Goal: Information Seeking & Learning: Find specific fact

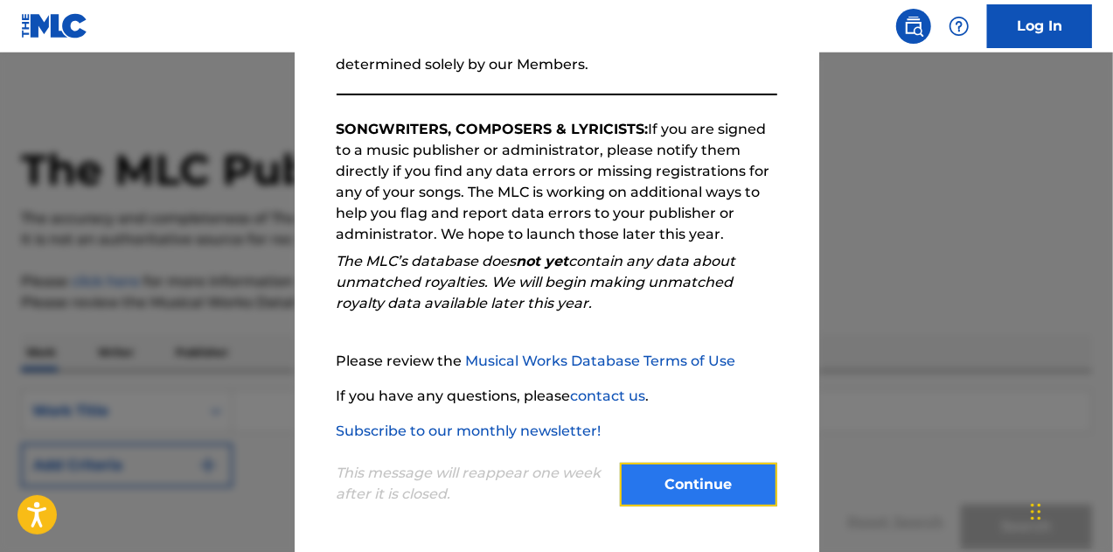
click at [668, 477] on button "Continue" at bounding box center [698, 485] width 157 height 44
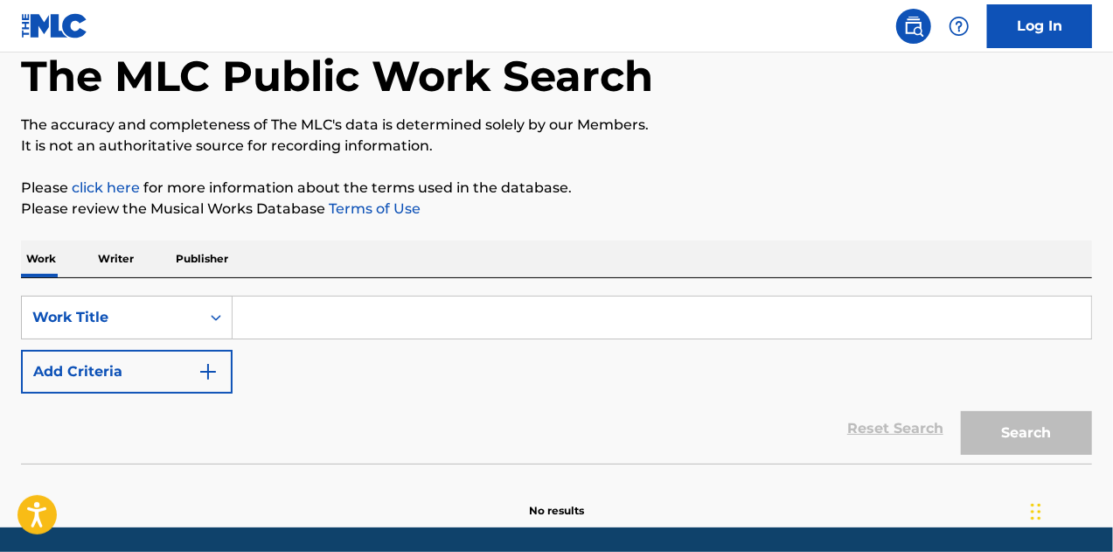
scroll to position [152, 0]
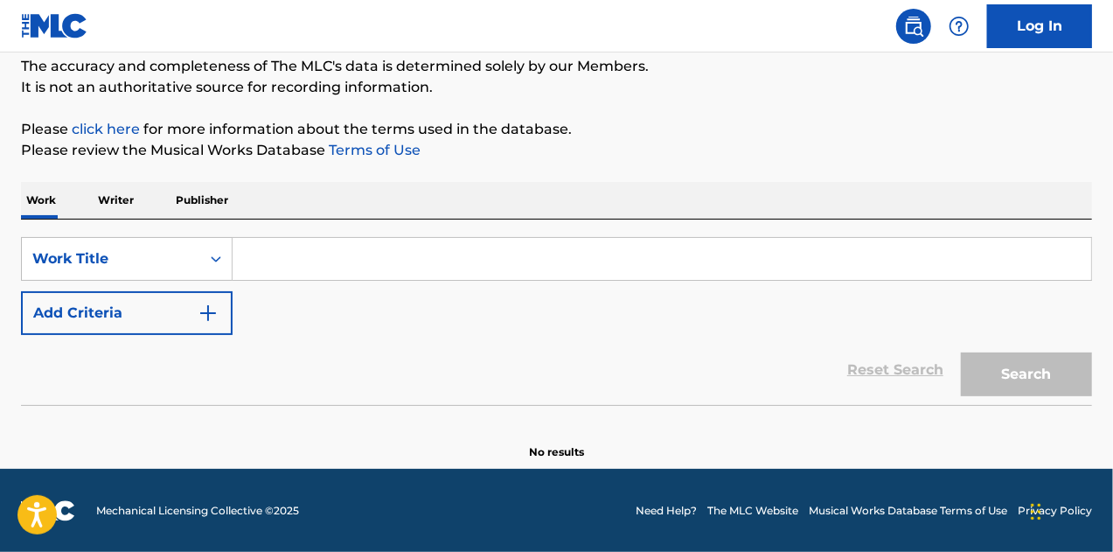
click at [330, 252] on input "Search Form" at bounding box center [662, 259] width 859 height 42
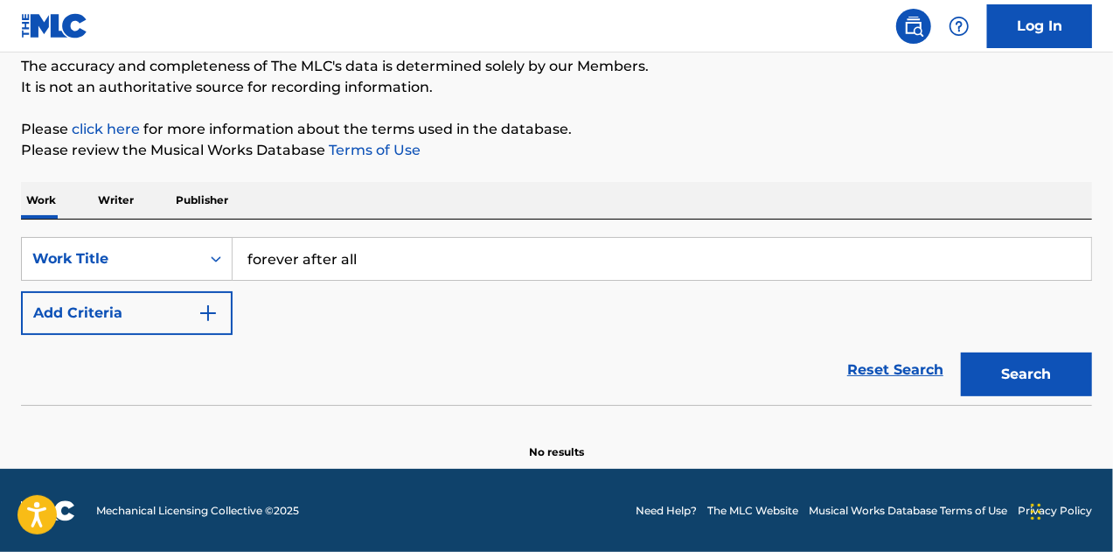
type input "forever after all"
click at [199, 335] on div "Reset Search Search" at bounding box center [556, 370] width 1071 height 70
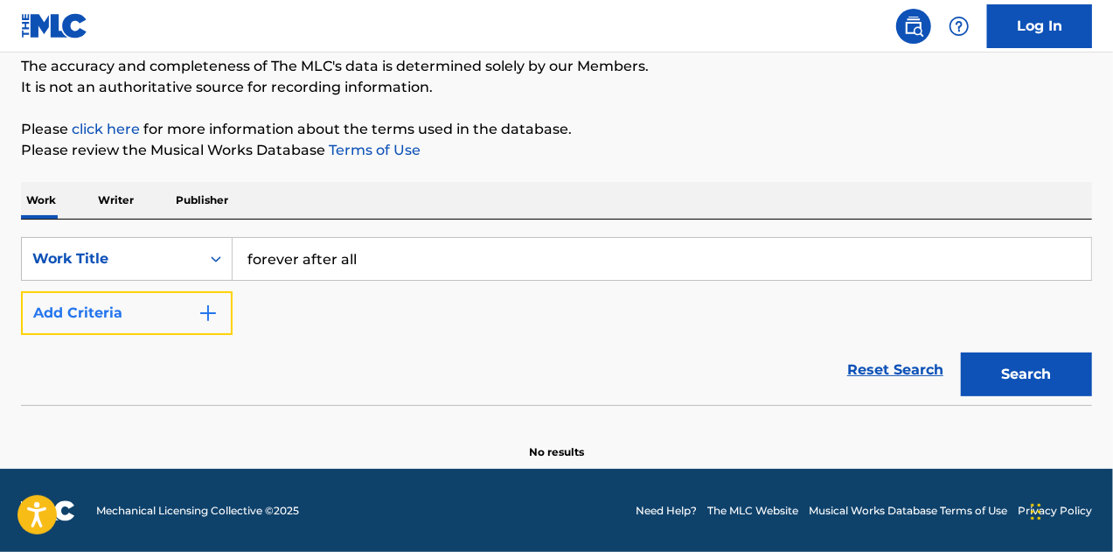
click at [225, 316] on button "Add Criteria" at bounding box center [127, 313] width 212 height 44
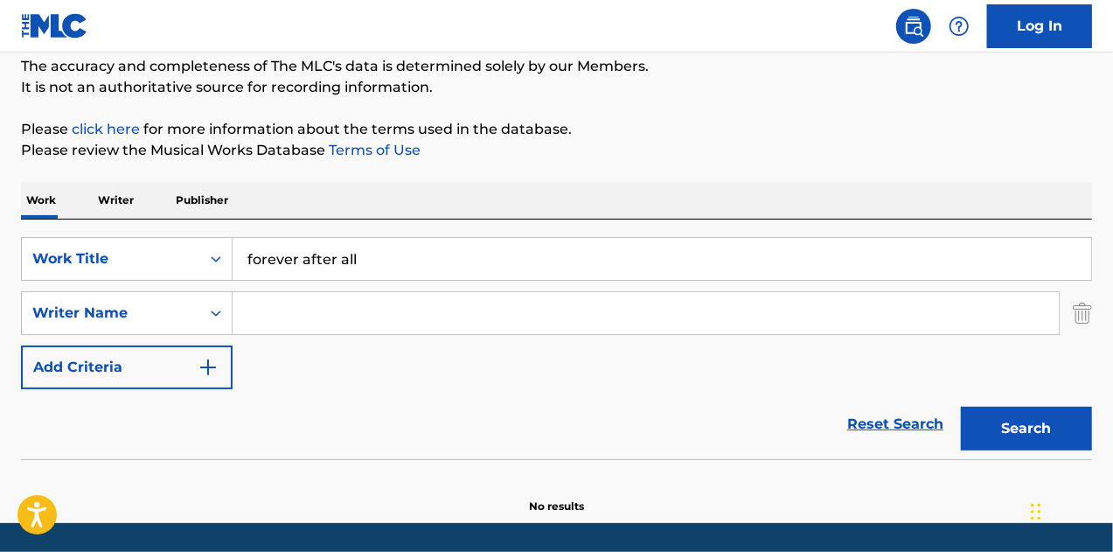
click at [262, 322] on input "Search Form" at bounding box center [646, 313] width 826 height 42
type input "[PERSON_NAME]"
click at [961, 407] on button "Search" at bounding box center [1026, 429] width 131 height 44
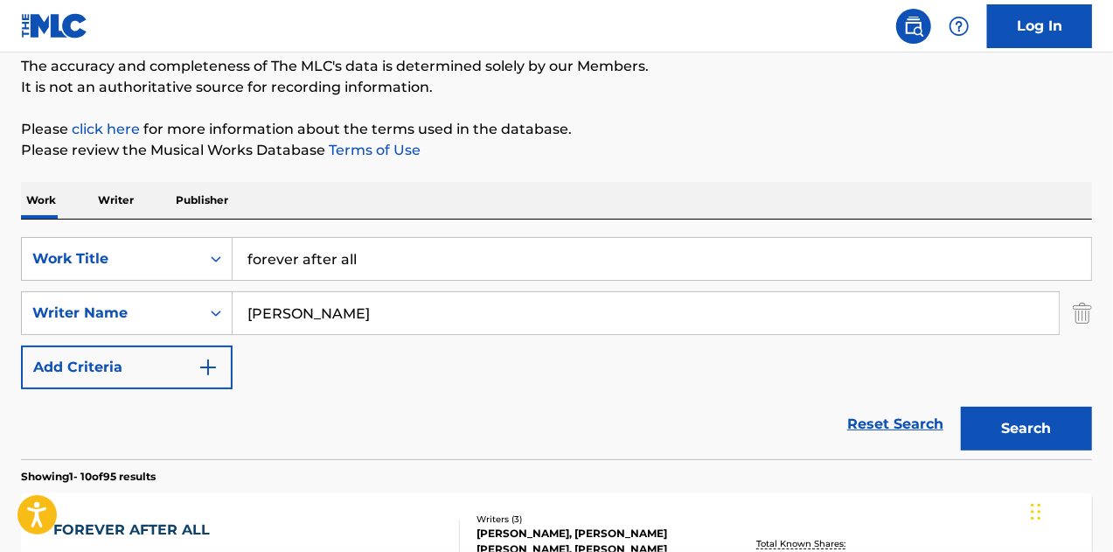
scroll to position [327, 0]
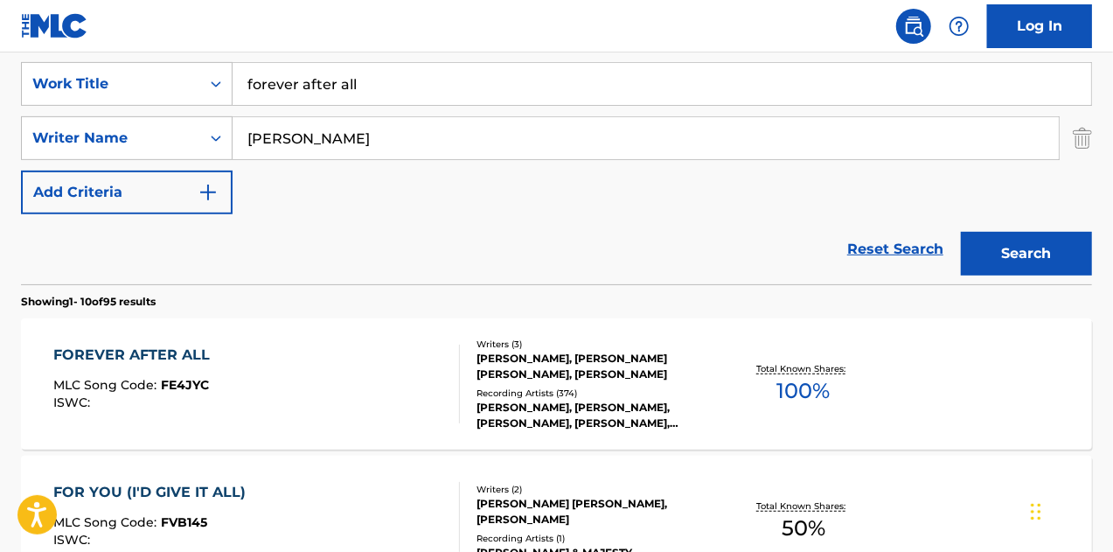
click at [113, 344] on div "FOREVER AFTER ALL" at bounding box center [135, 354] width 165 height 21
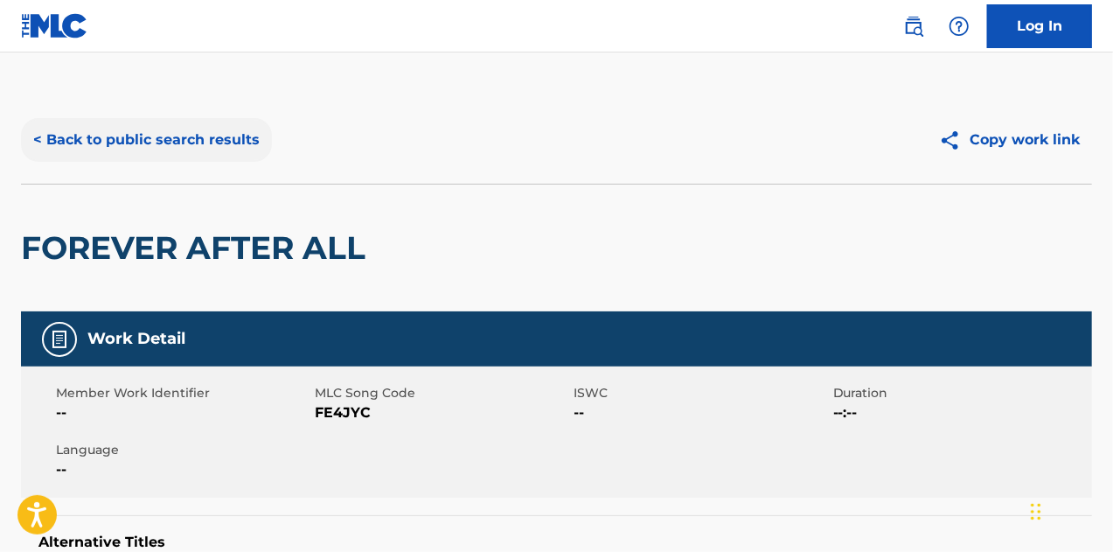
click at [153, 136] on button "< Back to public search results" at bounding box center [146, 140] width 251 height 44
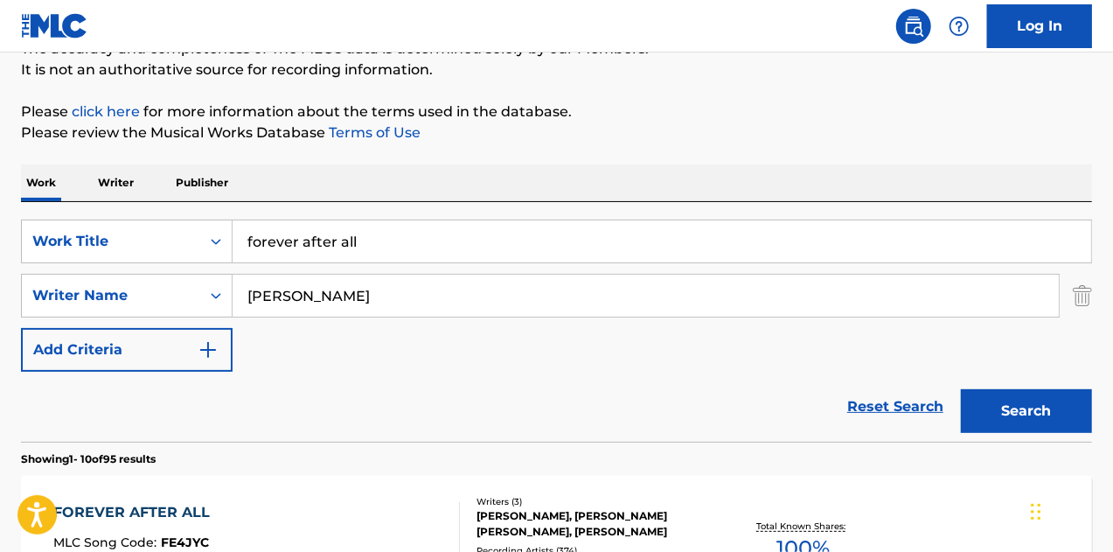
scroll to position [175, 0]
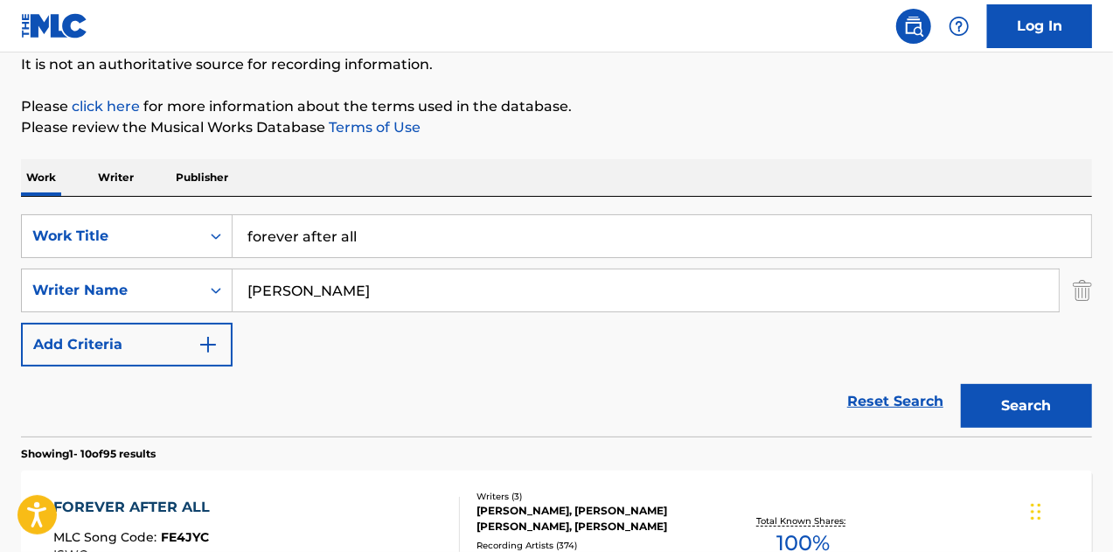
click at [358, 247] on input "forever after all" at bounding box center [662, 236] width 859 height 42
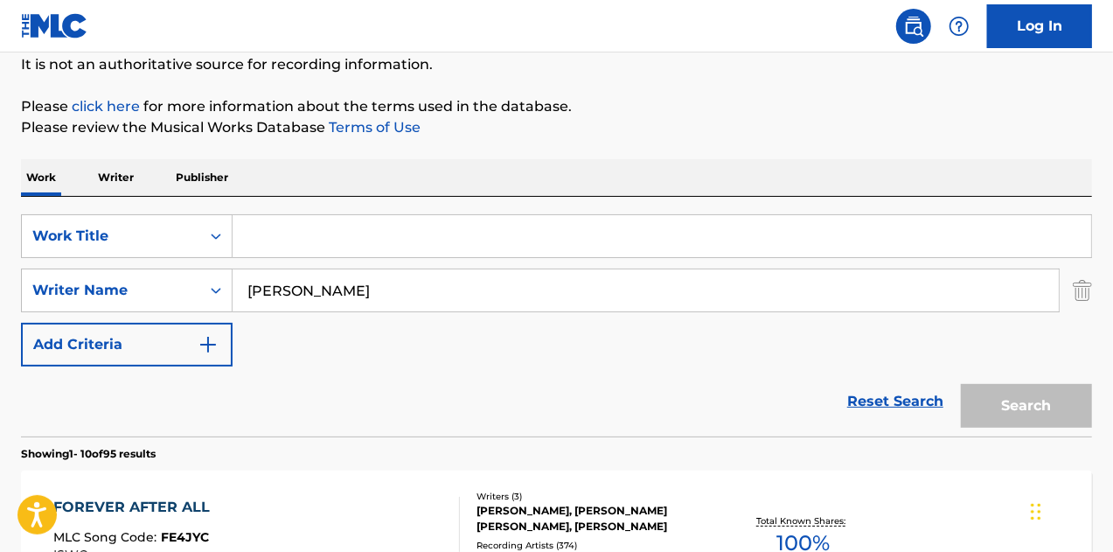
click at [334, 282] on input "[PERSON_NAME]" at bounding box center [646, 290] width 826 height 42
type input "[PERSON_NAME]"
click at [366, 286] on input "[PERSON_NAME]" at bounding box center [646, 290] width 826 height 42
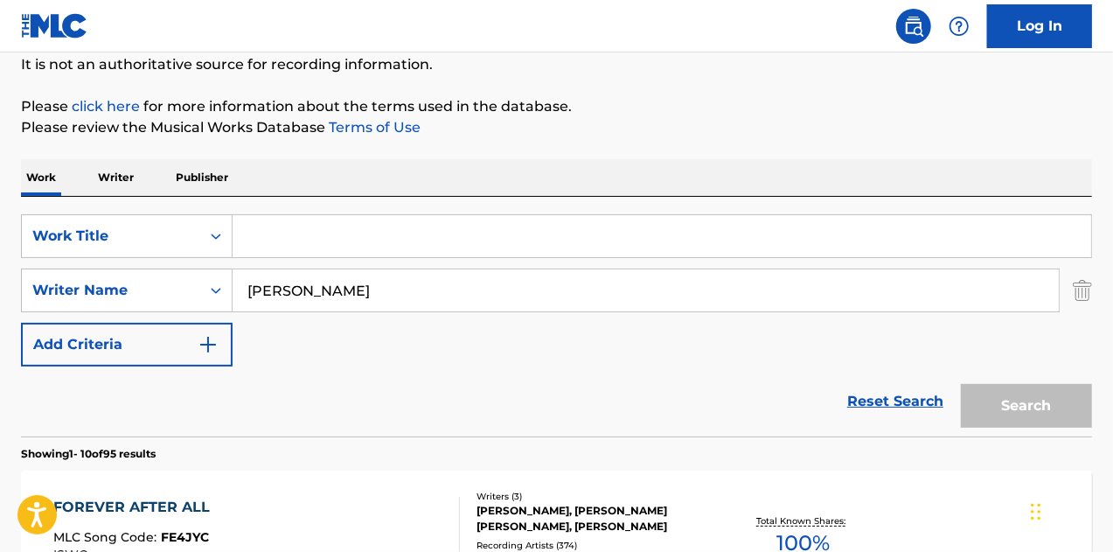
drag, startPoint x: 353, startPoint y: 366, endPoint x: 743, endPoint y: 436, distance: 396.2
click at [359, 365] on form "SearchWithCriteria331cbc67-ce0a-4eba-9168-2839136b2e83 Work Title SearchWithCri…" at bounding box center [556, 325] width 1071 height 222
click at [1026, 401] on div "Search" at bounding box center [1022, 401] width 140 height 70
click at [862, 400] on link "Reset Search" at bounding box center [895, 401] width 114 height 38
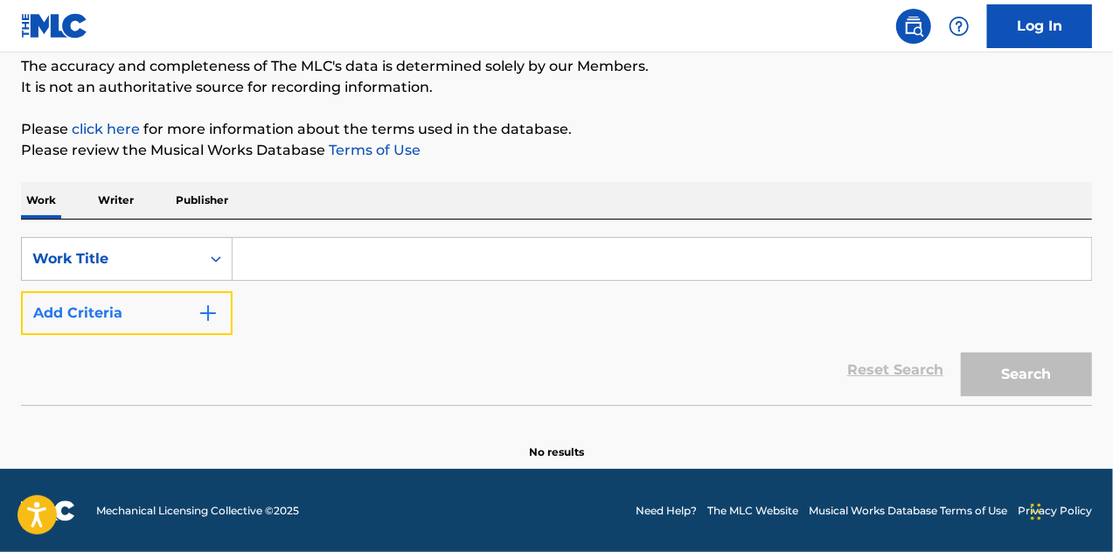
click at [164, 304] on button "Add Criteria" at bounding box center [127, 313] width 212 height 44
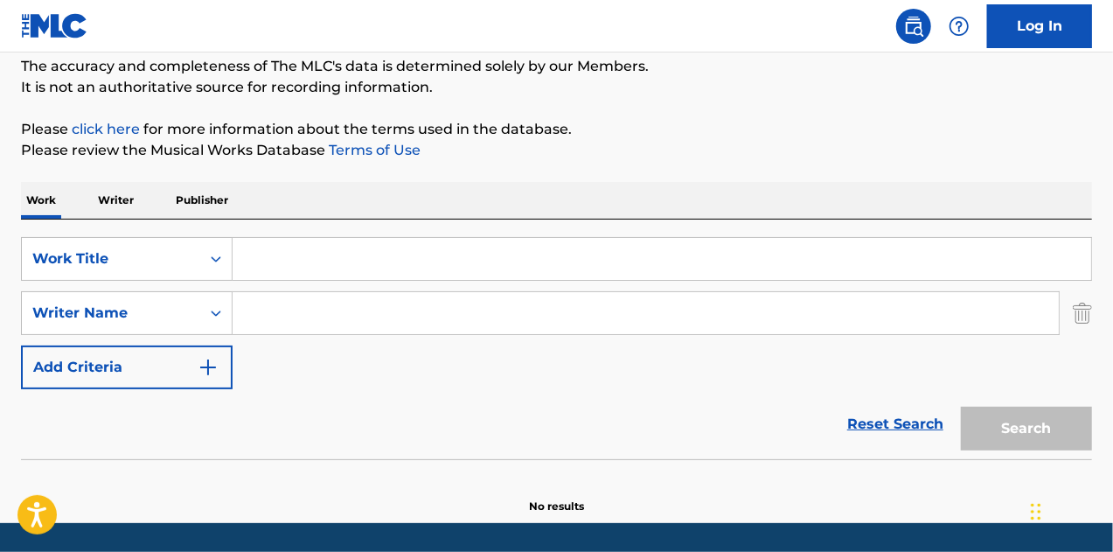
click at [292, 305] on input "Search Form" at bounding box center [646, 313] width 826 height 42
type input "[PERSON_NAME]"
click at [365, 412] on div "Reset Search Search" at bounding box center [556, 424] width 1071 height 70
click at [215, 275] on div "Search Form" at bounding box center [215, 259] width 31 height 42
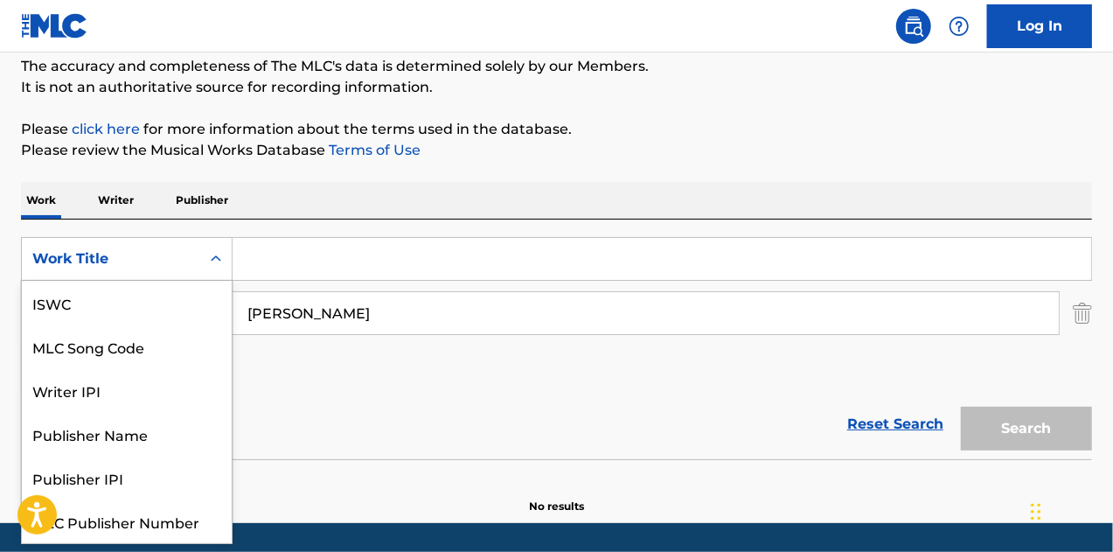
scroll to position [44, 0]
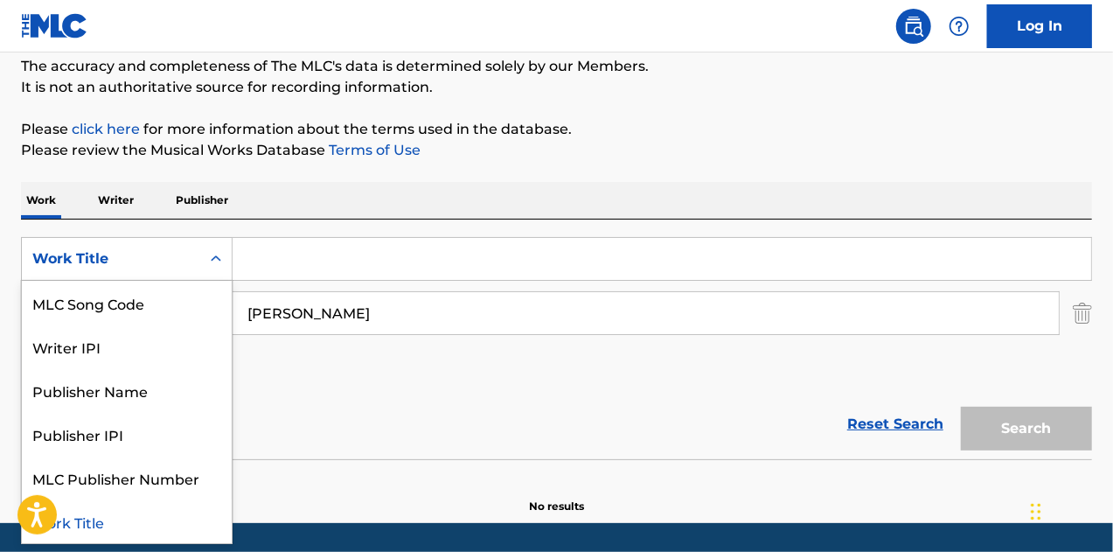
click at [311, 256] on input "Search Form" at bounding box center [662, 259] width 859 height 42
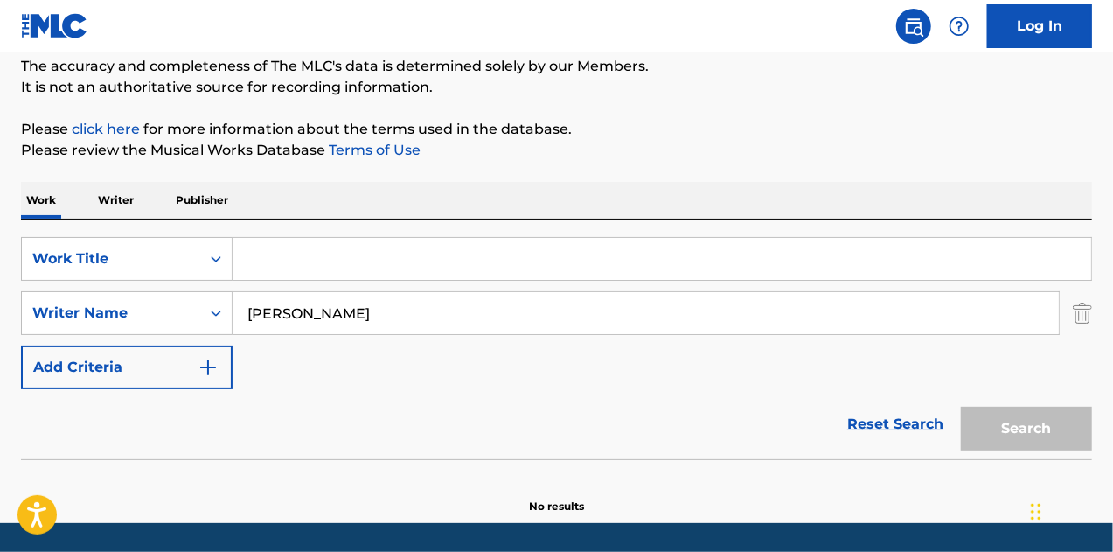
click at [634, 360] on div "SearchWithCriteria331cbc67-ce0a-4eba-9168-2839136b2e83 Work Title SearchWithCri…" at bounding box center [556, 313] width 1071 height 152
click at [521, 340] on div "SearchWithCriteria331cbc67-ce0a-4eba-9168-2839136b2e83 Work Title SearchWithCri…" at bounding box center [556, 313] width 1071 height 152
click at [194, 256] on div "Work Title" at bounding box center [111, 258] width 178 height 33
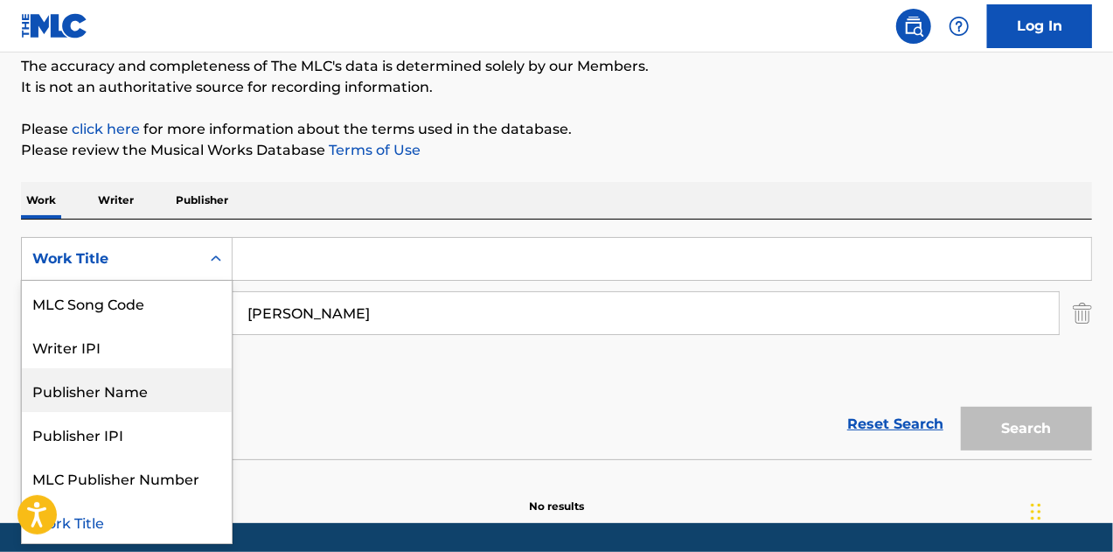
click at [417, 314] on input "[PERSON_NAME]" at bounding box center [646, 313] width 826 height 42
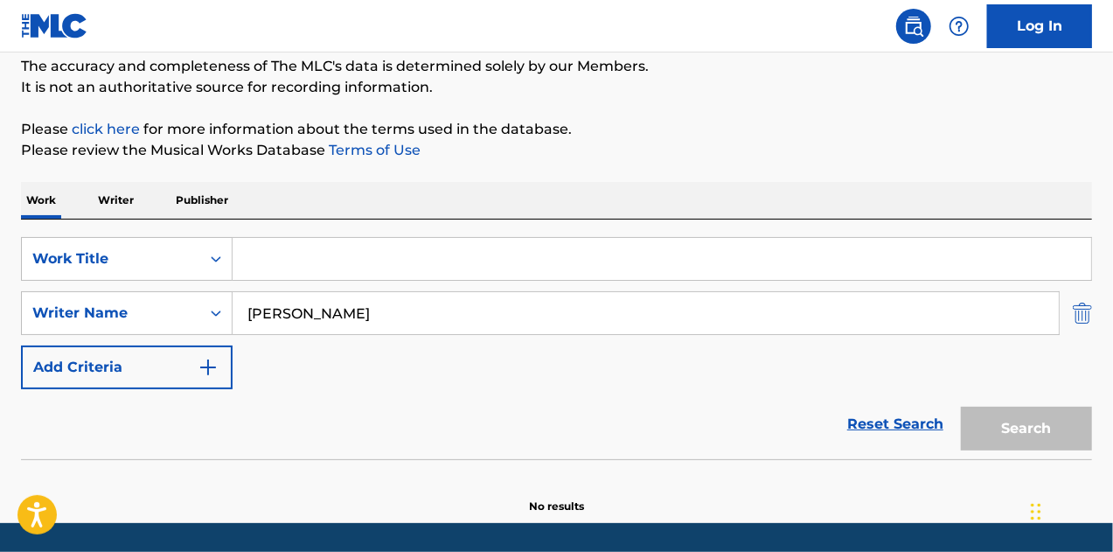
click at [1082, 317] on img "Search Form" at bounding box center [1082, 313] width 19 height 44
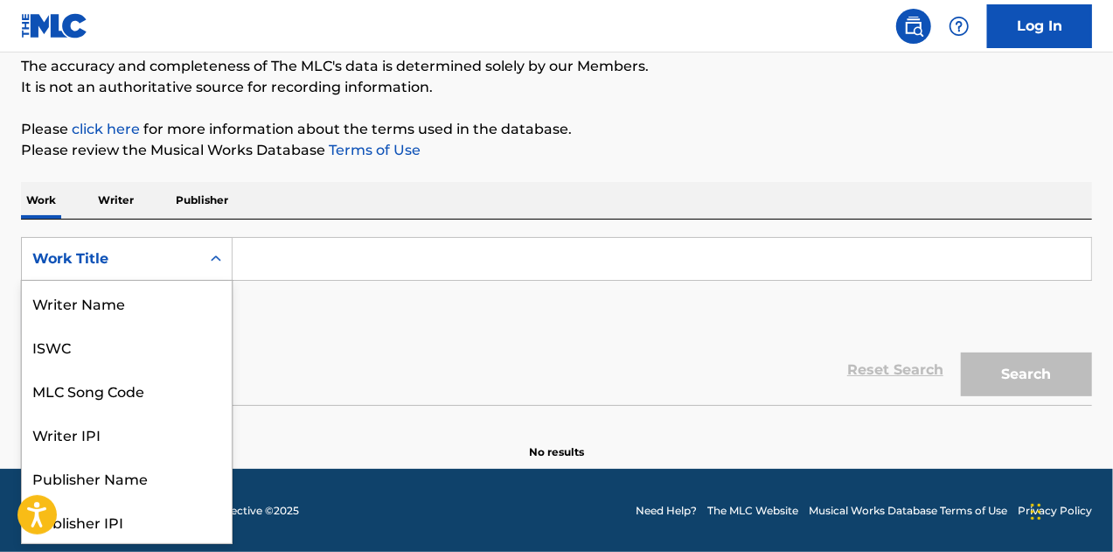
click at [183, 249] on div "Work Title" at bounding box center [110, 258] width 157 height 21
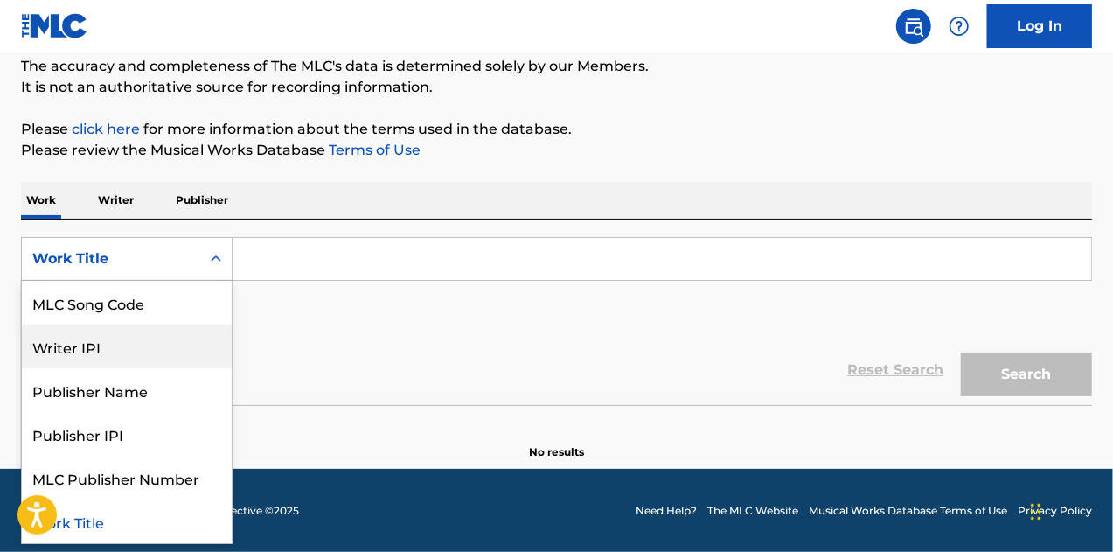
scroll to position [0, 0]
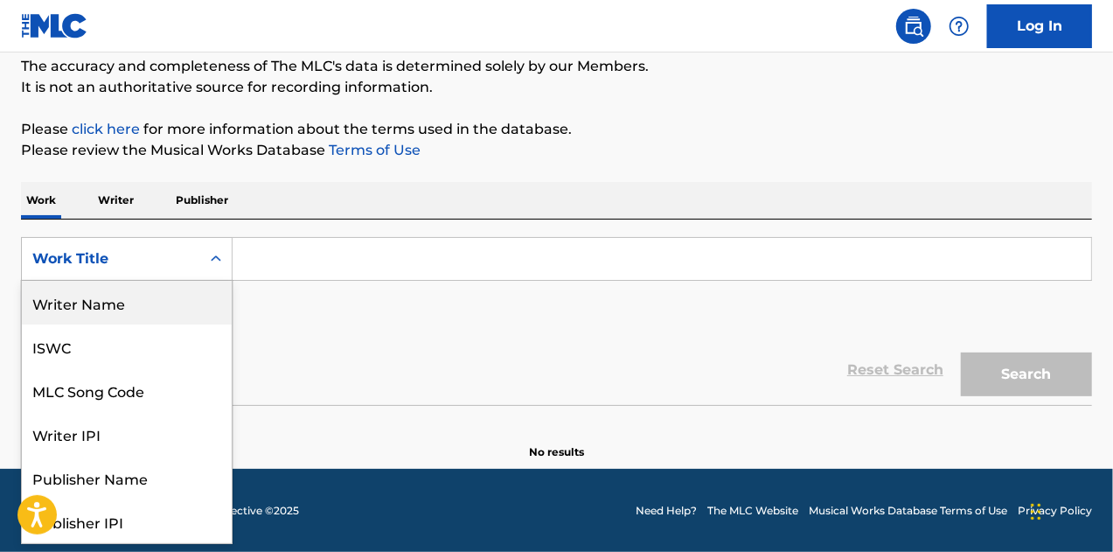
click at [164, 285] on div "Writer Name" at bounding box center [127, 303] width 210 height 44
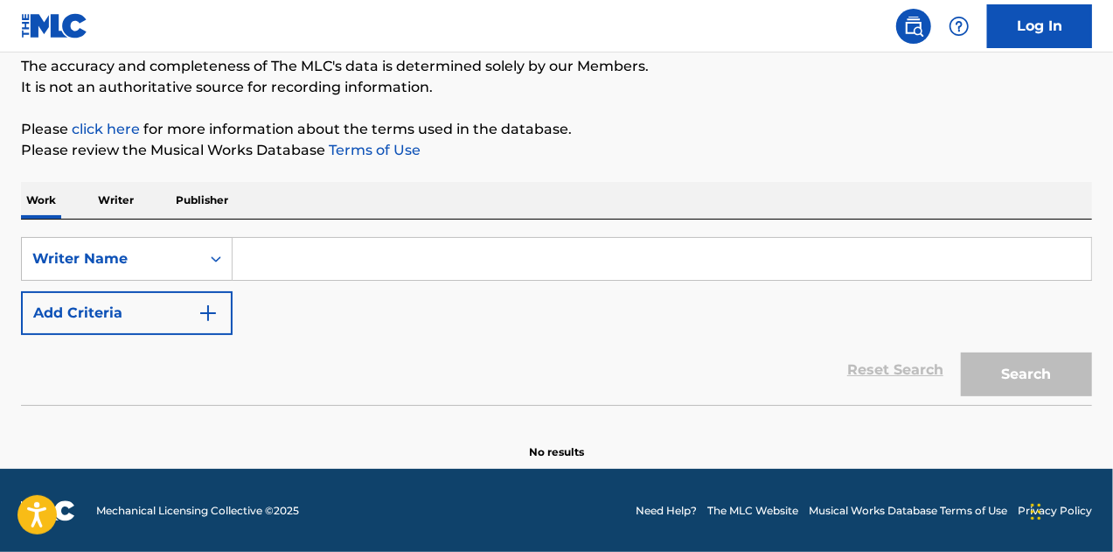
drag, startPoint x: 169, startPoint y: 282, endPoint x: 369, endPoint y: 263, distance: 201.1
click at [369, 263] on input "Search Form" at bounding box center [662, 259] width 859 height 42
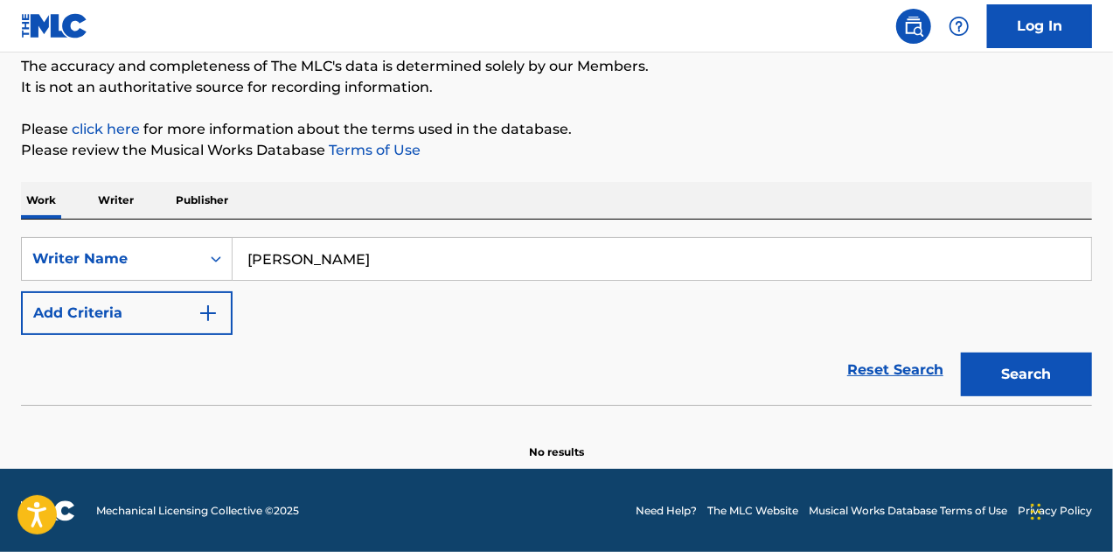
type input "[PERSON_NAME]"
click at [961, 352] on button "Search" at bounding box center [1026, 374] width 131 height 44
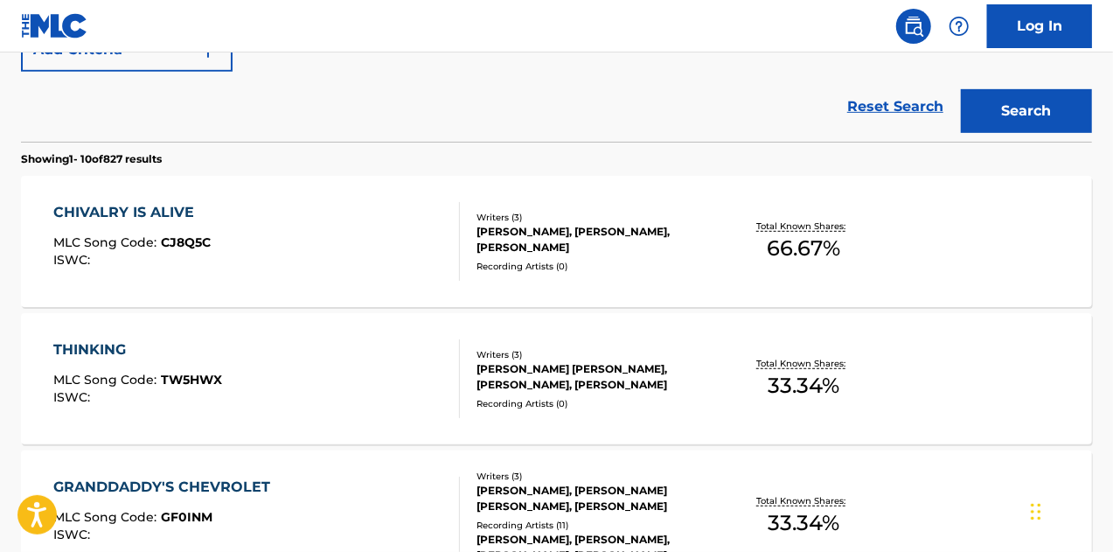
scroll to position [414, 0]
